Goal: Navigation & Orientation: Find specific page/section

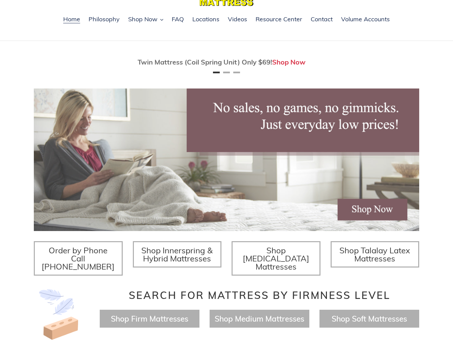
scroll to position [41, 0]
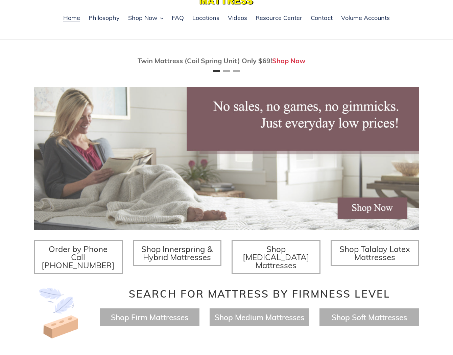
click at [289, 257] on span "Shop Memory Foam Mattresses" at bounding box center [276, 257] width 67 height 26
click at [196, 256] on span "Shop Innerspring & Hybrid Mattresses" at bounding box center [176, 253] width 71 height 18
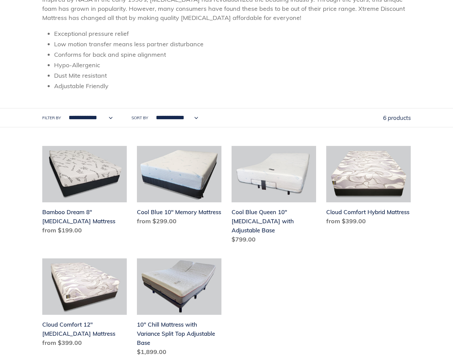
scroll to position [123, 0]
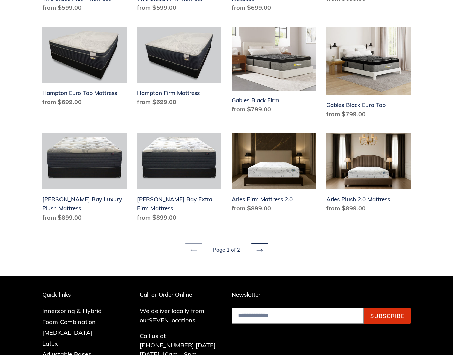
scroll to position [854, 0]
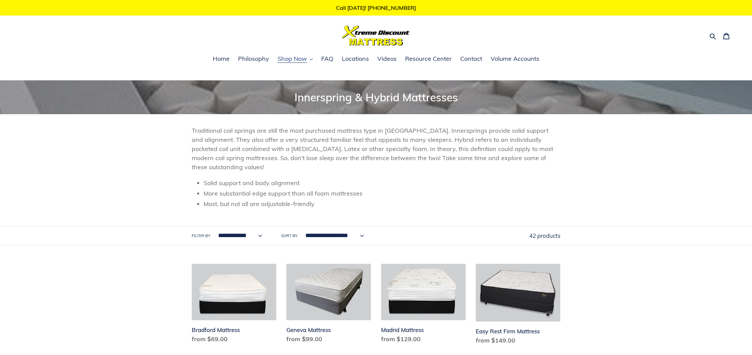
click at [299, 59] on span "Shop Now" at bounding box center [292, 59] width 29 height 8
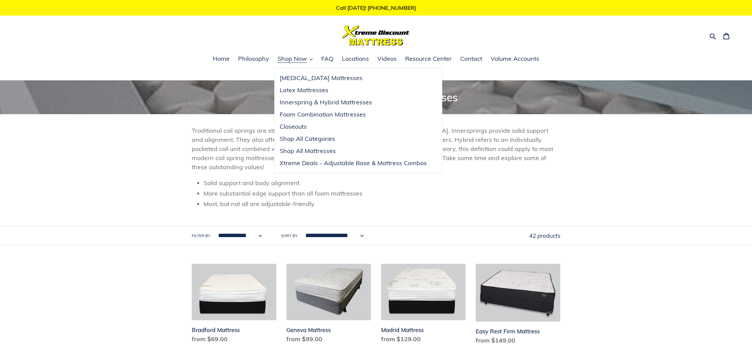
click at [166, 62] on ul "Home Philosophy Shop Now Memory Foam Mattresses Latex Mattresses Innerspring & …" at bounding box center [376, 63] width 752 height 18
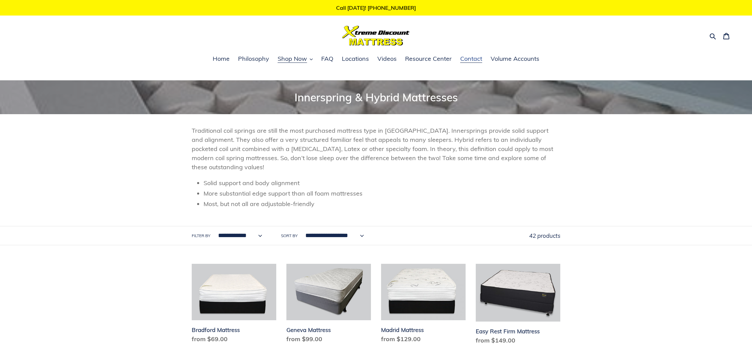
click at [466, 60] on span "Contact" at bounding box center [471, 59] width 22 height 8
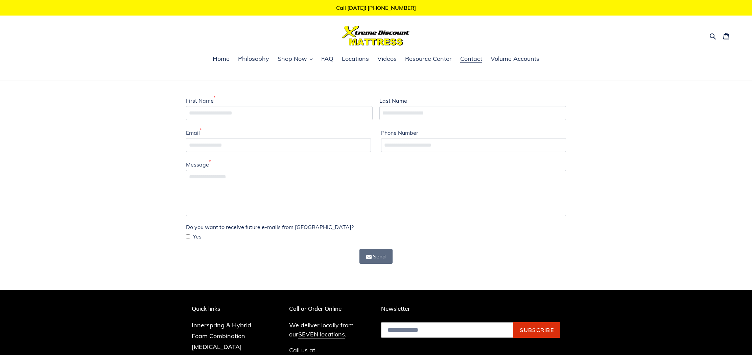
scroll to position [0, 0]
click at [225, 58] on span "Home" at bounding box center [221, 58] width 17 height 8
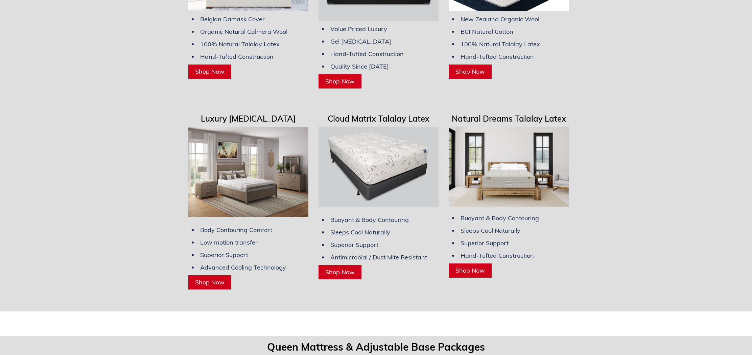
scroll to position [1770, 0]
